Goal: Task Accomplishment & Management: Use online tool/utility

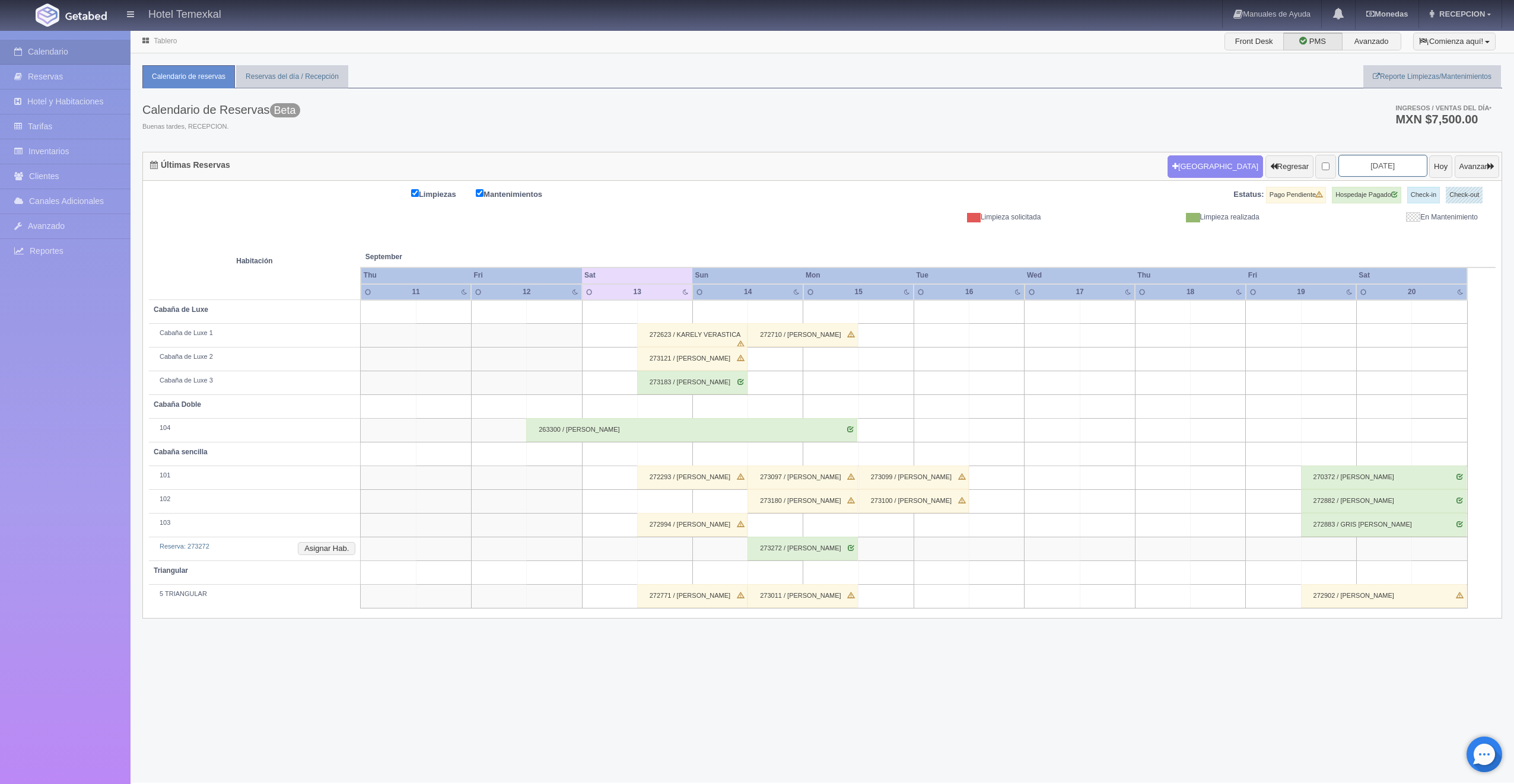
click at [1379, 172] on input "2025-09-13" at bounding box center [1383, 166] width 89 height 22
click at [1428, 189] on span "Next" at bounding box center [1426, 185] width 9 height 9
click at [1428, 220] on link "4" at bounding box center [1425, 223] width 15 height 17
type input "2025-10-04"
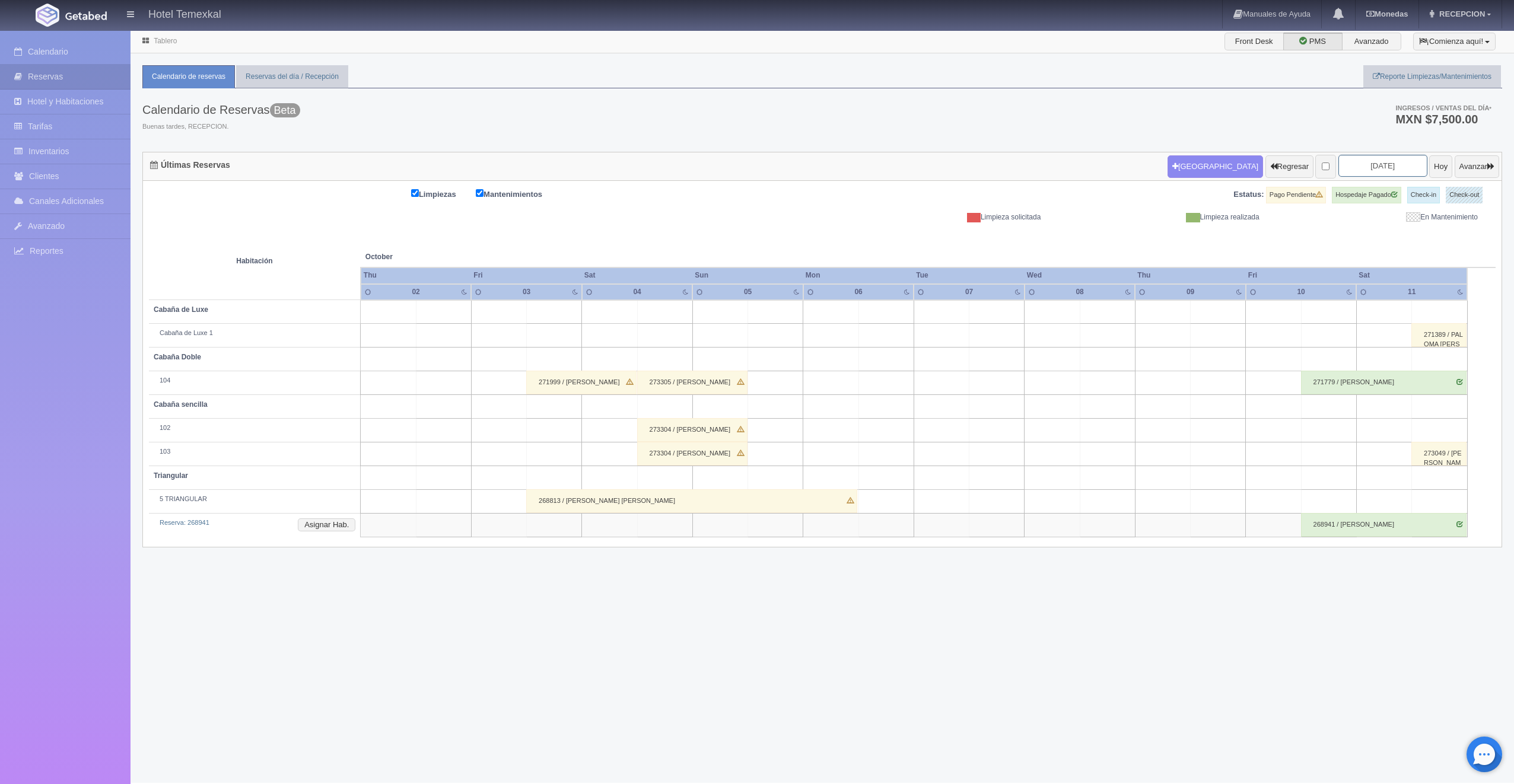
click at [1366, 169] on input "[DATE]" at bounding box center [1383, 166] width 89 height 22
click at [1424, 253] on link "18" at bounding box center [1425, 259] width 15 height 17
type input "2025-10-18"
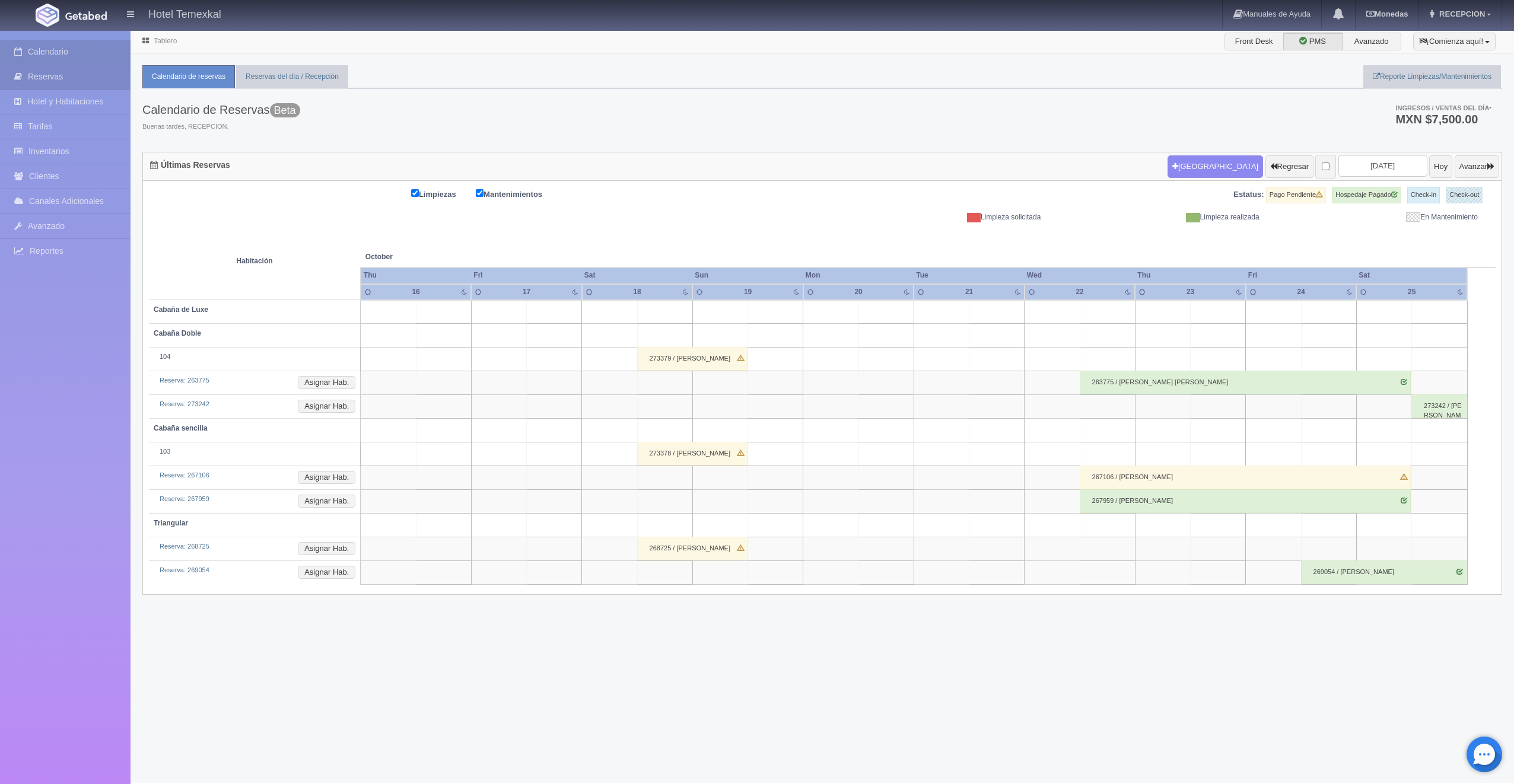
click at [38, 51] on link "Calendario" at bounding box center [65, 52] width 131 height 24
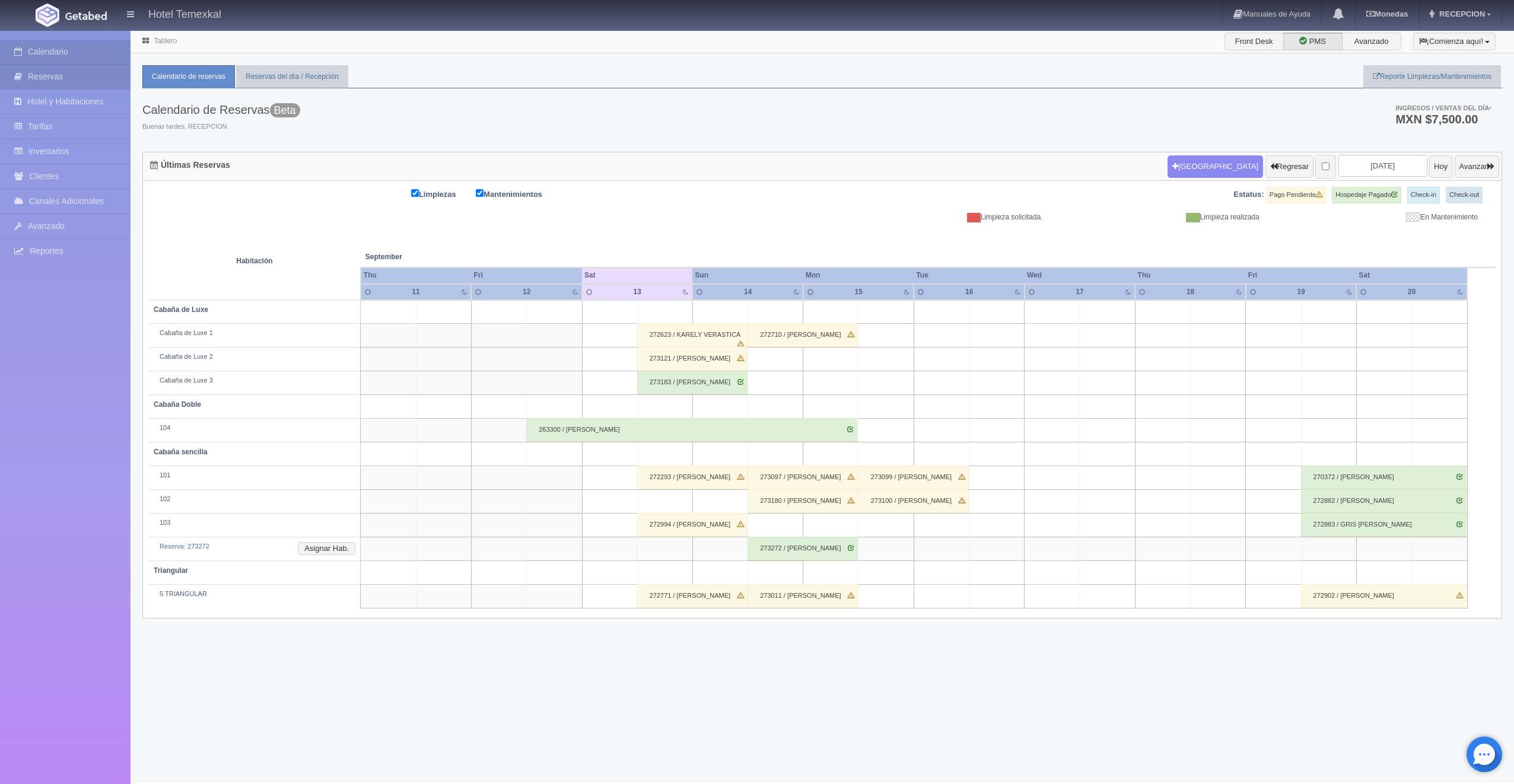
click at [57, 79] on link "Reservas" at bounding box center [65, 77] width 131 height 24
